Goal: Transaction & Acquisition: Purchase product/service

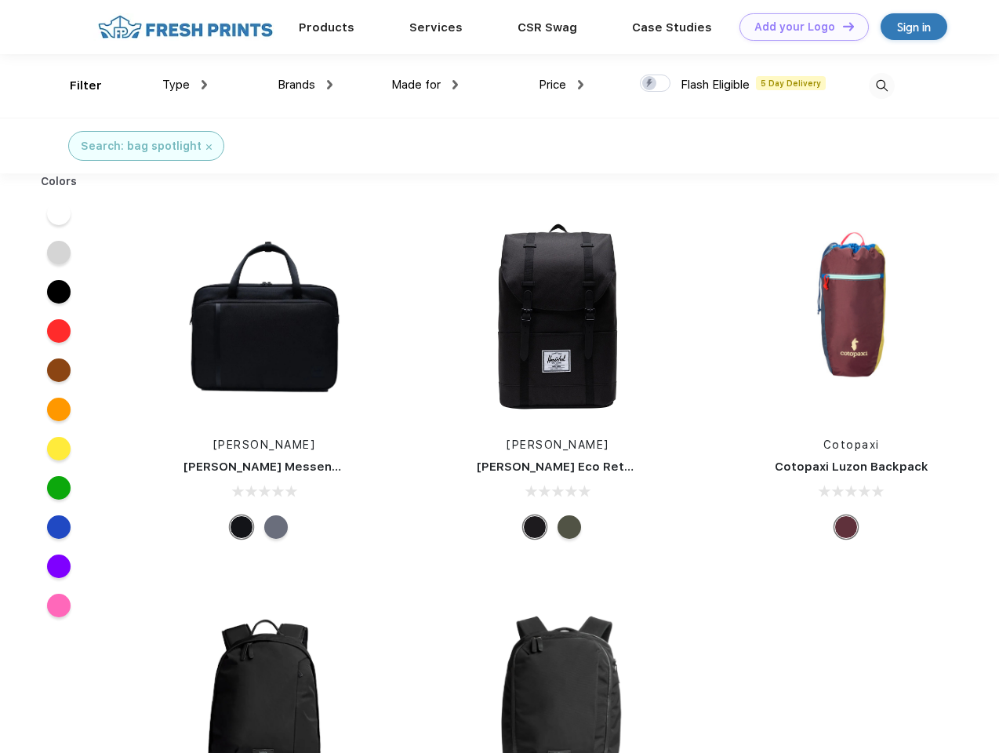
scroll to position [1, 0]
click at [798, 27] on link "Add your Logo Design Tool" at bounding box center [803, 26] width 129 height 27
click at [0, 0] on div "Design Tool" at bounding box center [0, 0] width 0 height 0
click at [841, 26] on link "Add your Logo Design Tool" at bounding box center [803, 26] width 129 height 27
click at [75, 85] on div "Filter" at bounding box center [86, 86] width 32 height 18
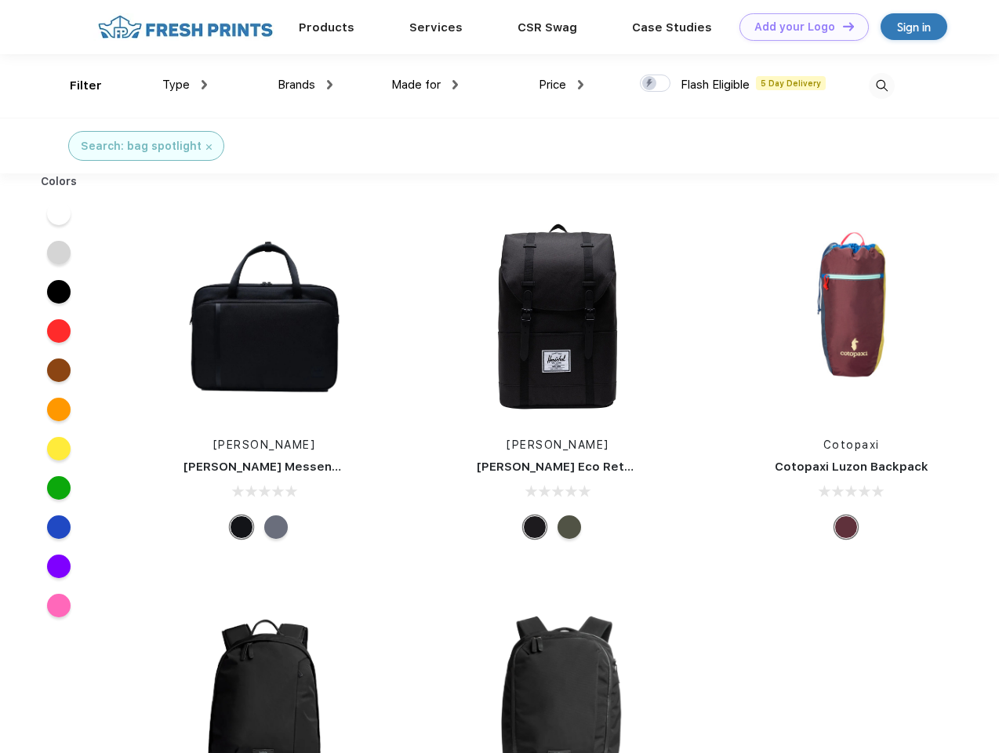
click at [185, 85] on span "Type" at bounding box center [175, 85] width 27 height 14
click at [305, 85] on span "Brands" at bounding box center [296, 85] width 38 height 14
click at [425, 85] on span "Made for" at bounding box center [415, 85] width 49 height 14
click at [561, 85] on span "Price" at bounding box center [552, 85] width 27 height 14
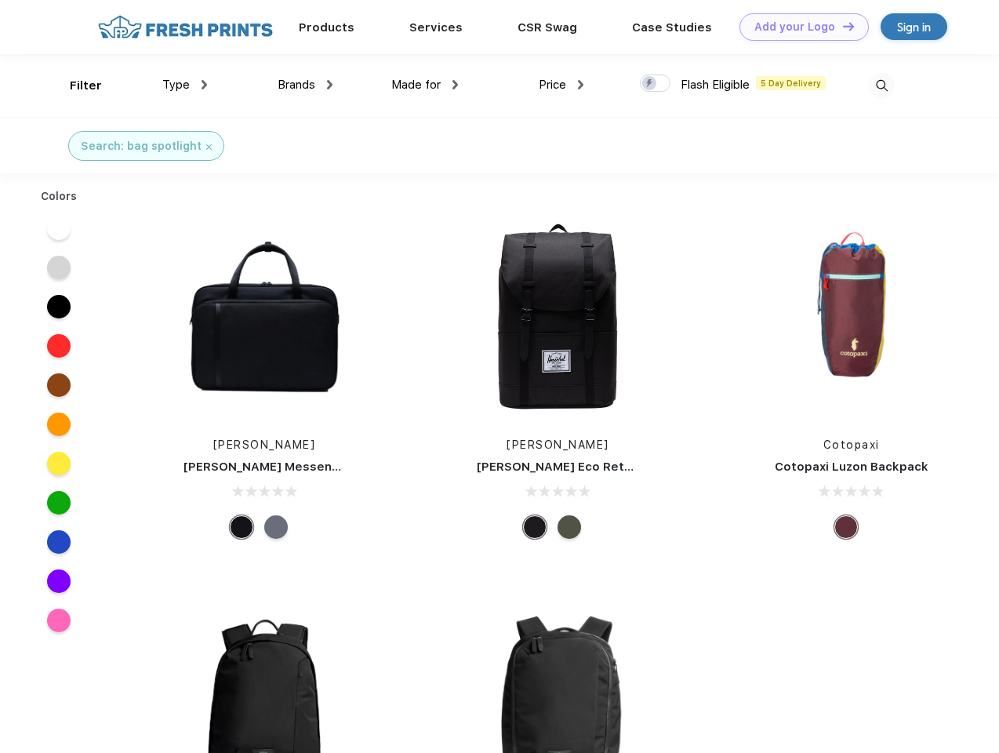
click at [655, 84] on div at bounding box center [655, 82] width 31 height 17
click at [650, 84] on input "checkbox" at bounding box center [645, 79] width 10 height 10
click at [881, 85] on img at bounding box center [882, 86] width 26 height 26
